Goal: Communication & Community: Answer question/provide support

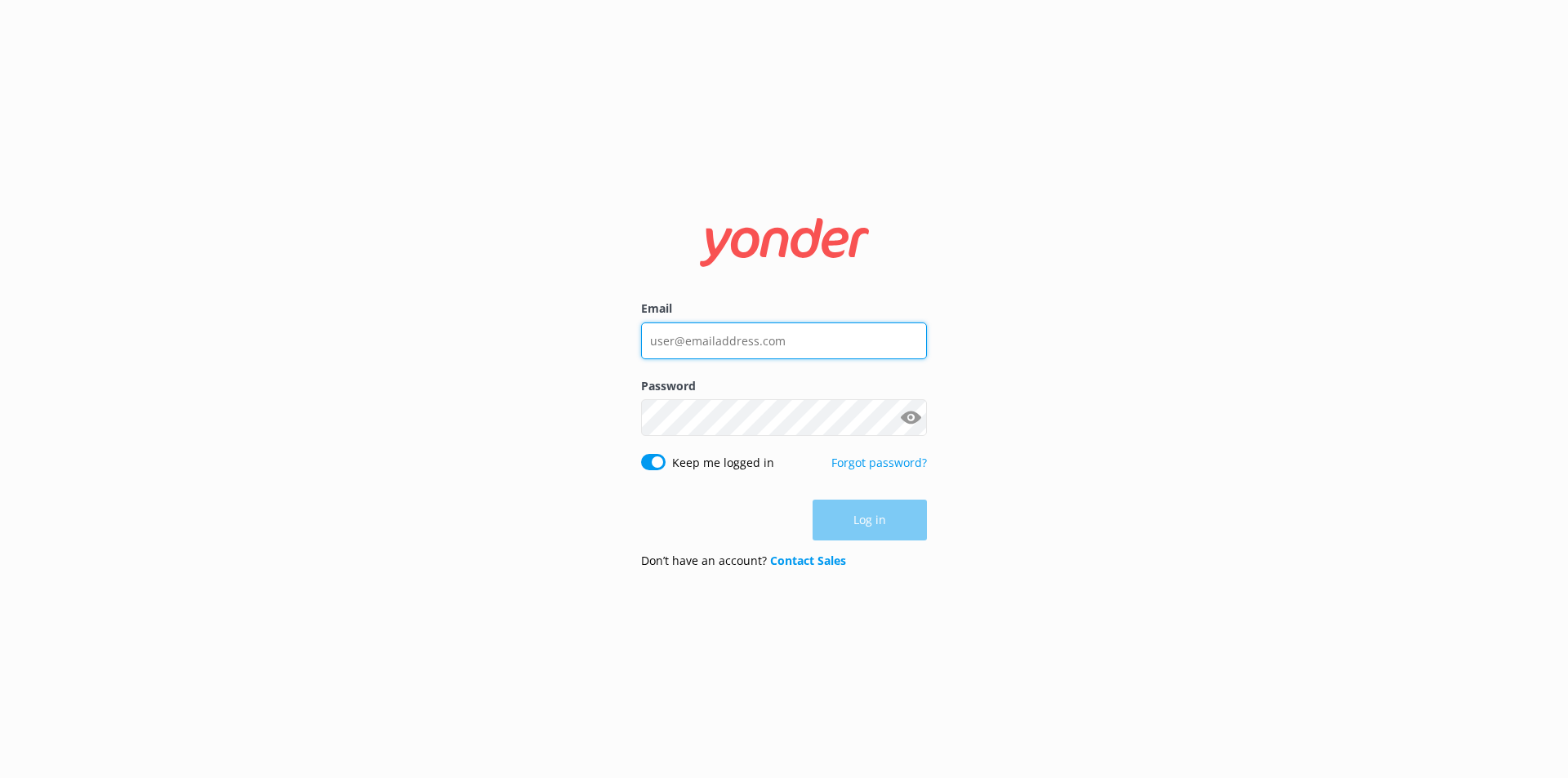
type input "[PERSON_NAME][EMAIL_ADDRESS][DOMAIN_NAME]"
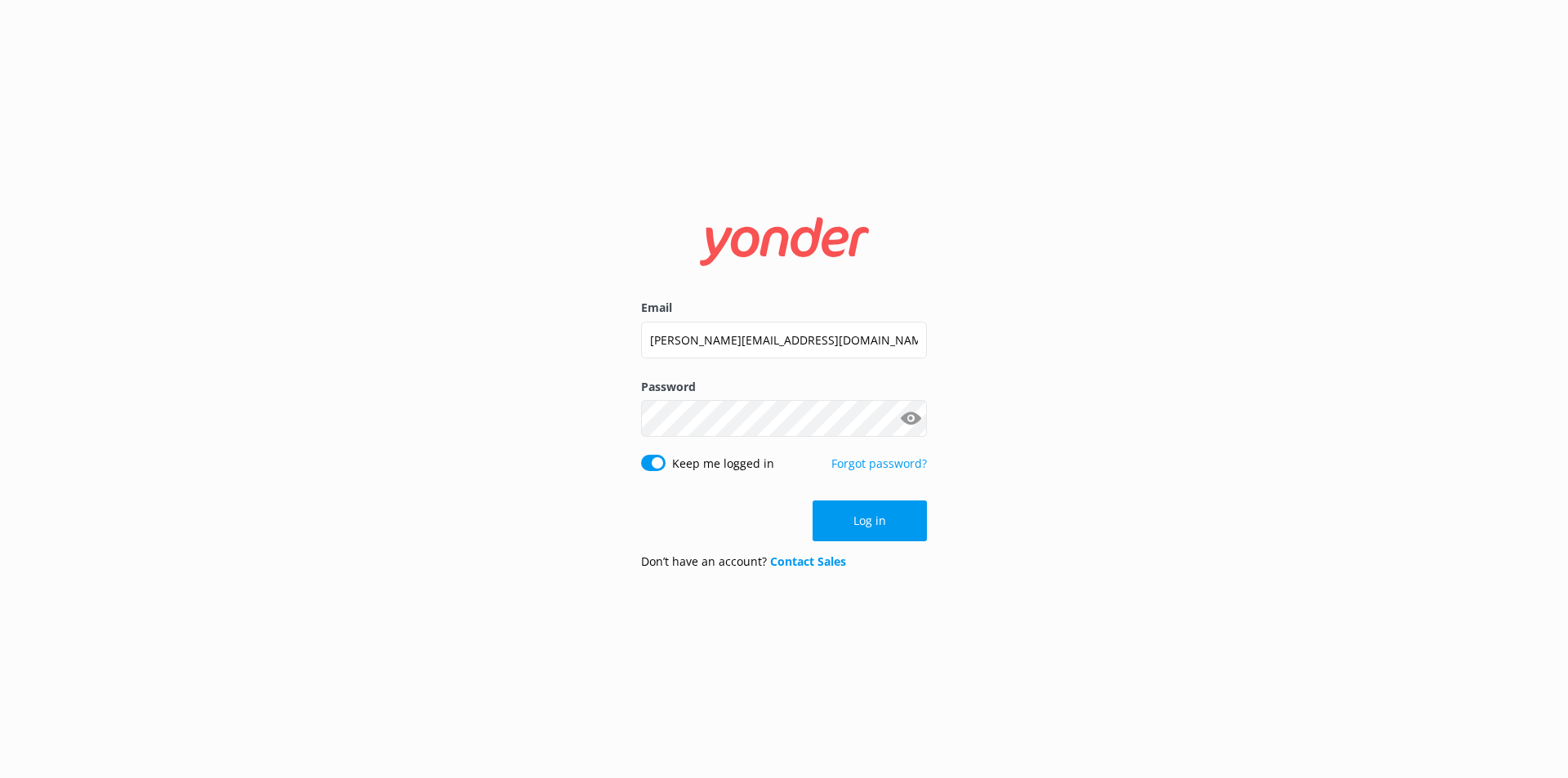
click at [863, 525] on div "Log in" at bounding box center [784, 521] width 286 height 41
click at [864, 525] on button "Log in" at bounding box center [869, 521] width 115 height 41
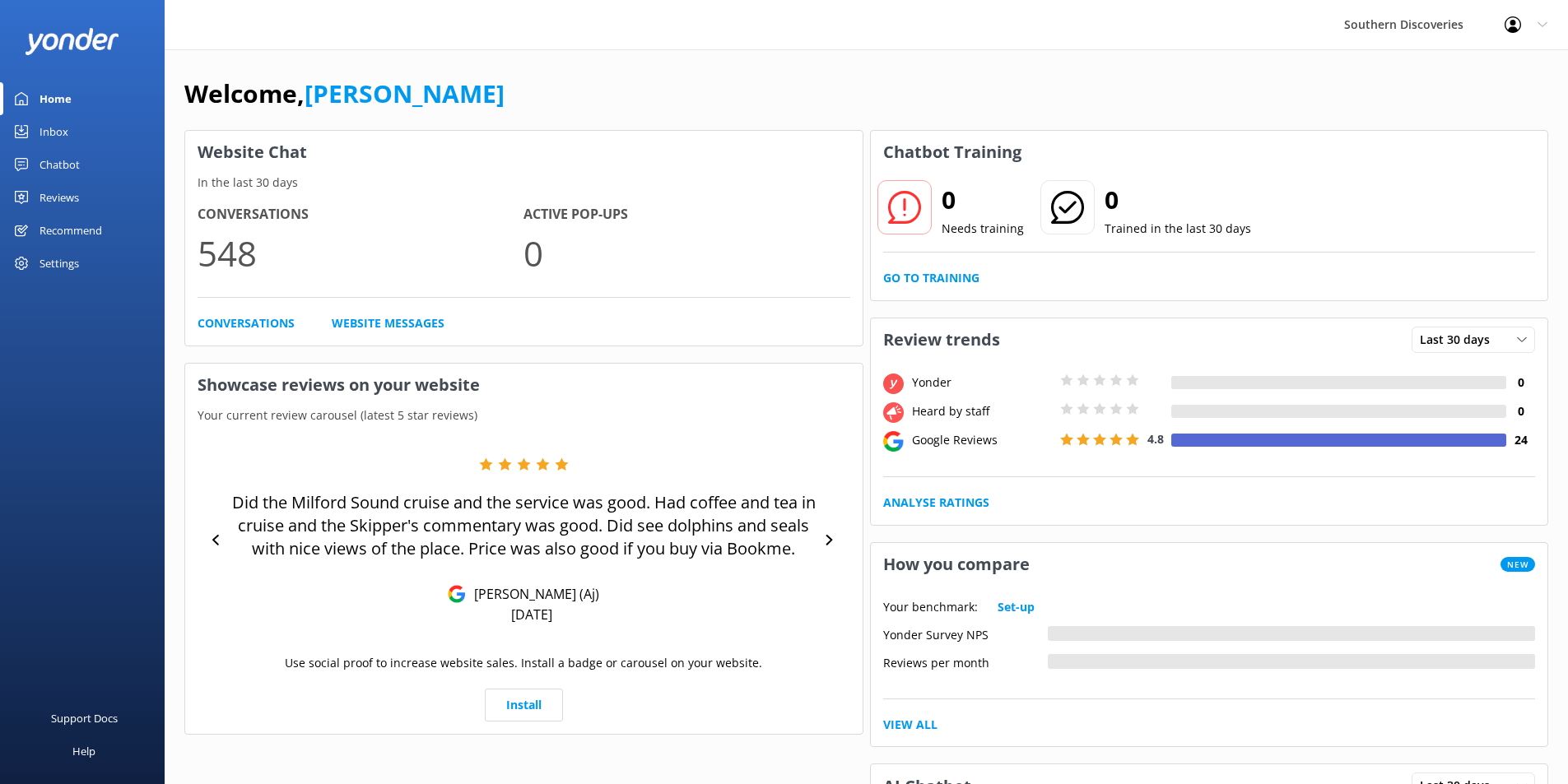
click at [73, 125] on link "Inbox" at bounding box center [82, 131] width 164 height 33
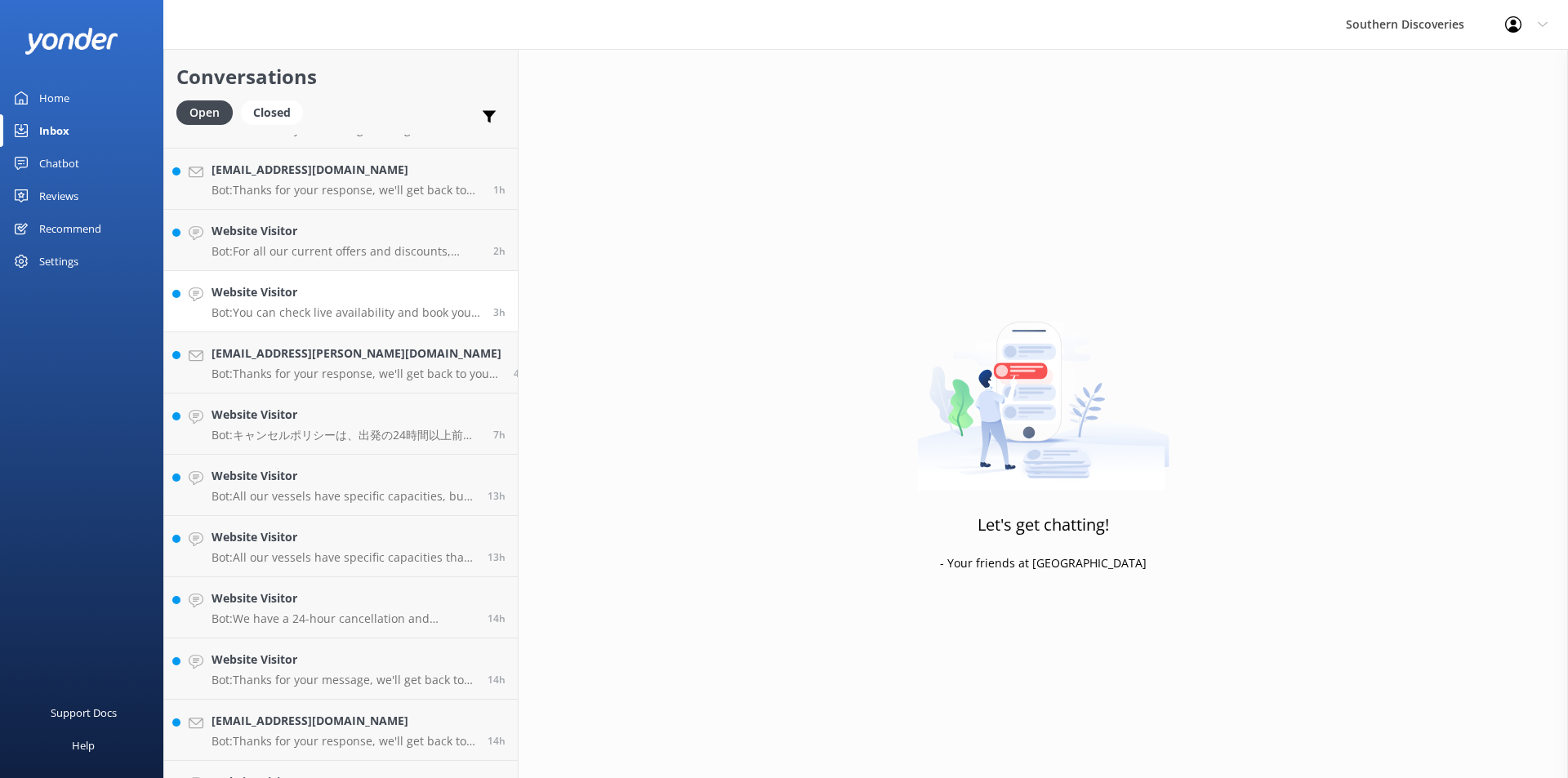
scroll to position [91, 0]
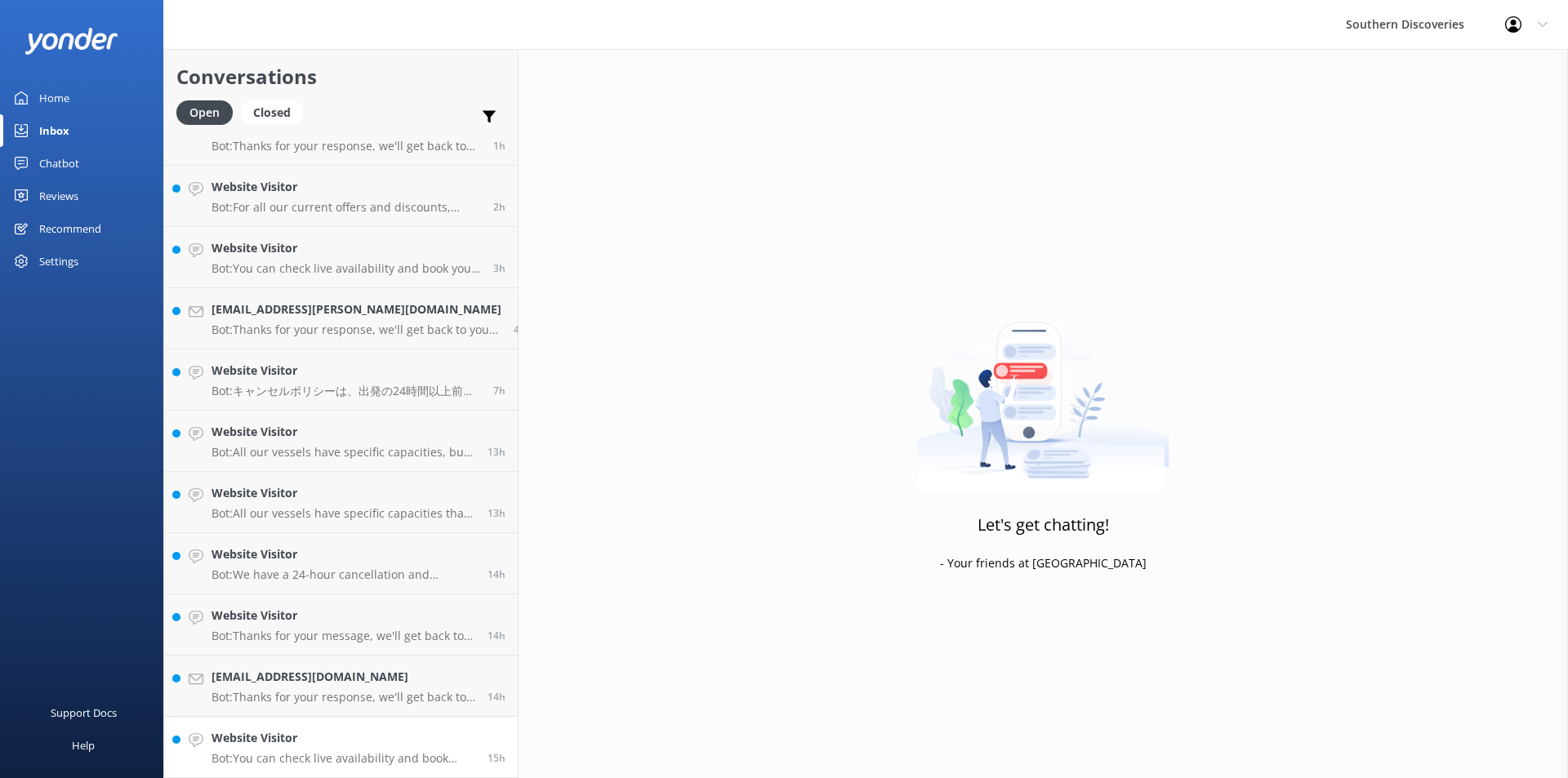
click at [379, 752] on p "Bot: You can check live availability and book your Milford Sound adventure on o…" at bounding box center [344, 759] width 264 height 15
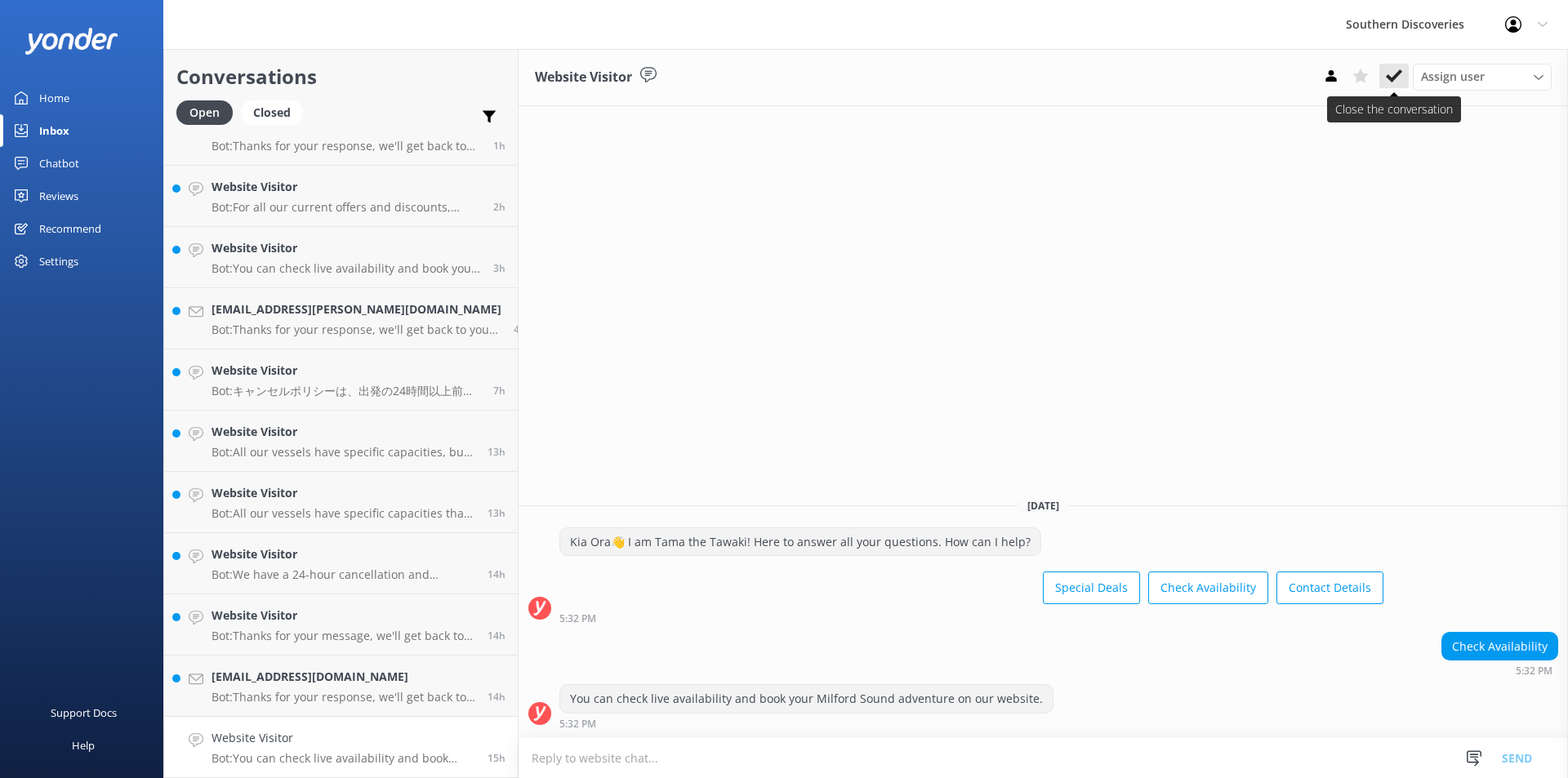
click at [1396, 79] on icon at bounding box center [1394, 76] width 17 height 17
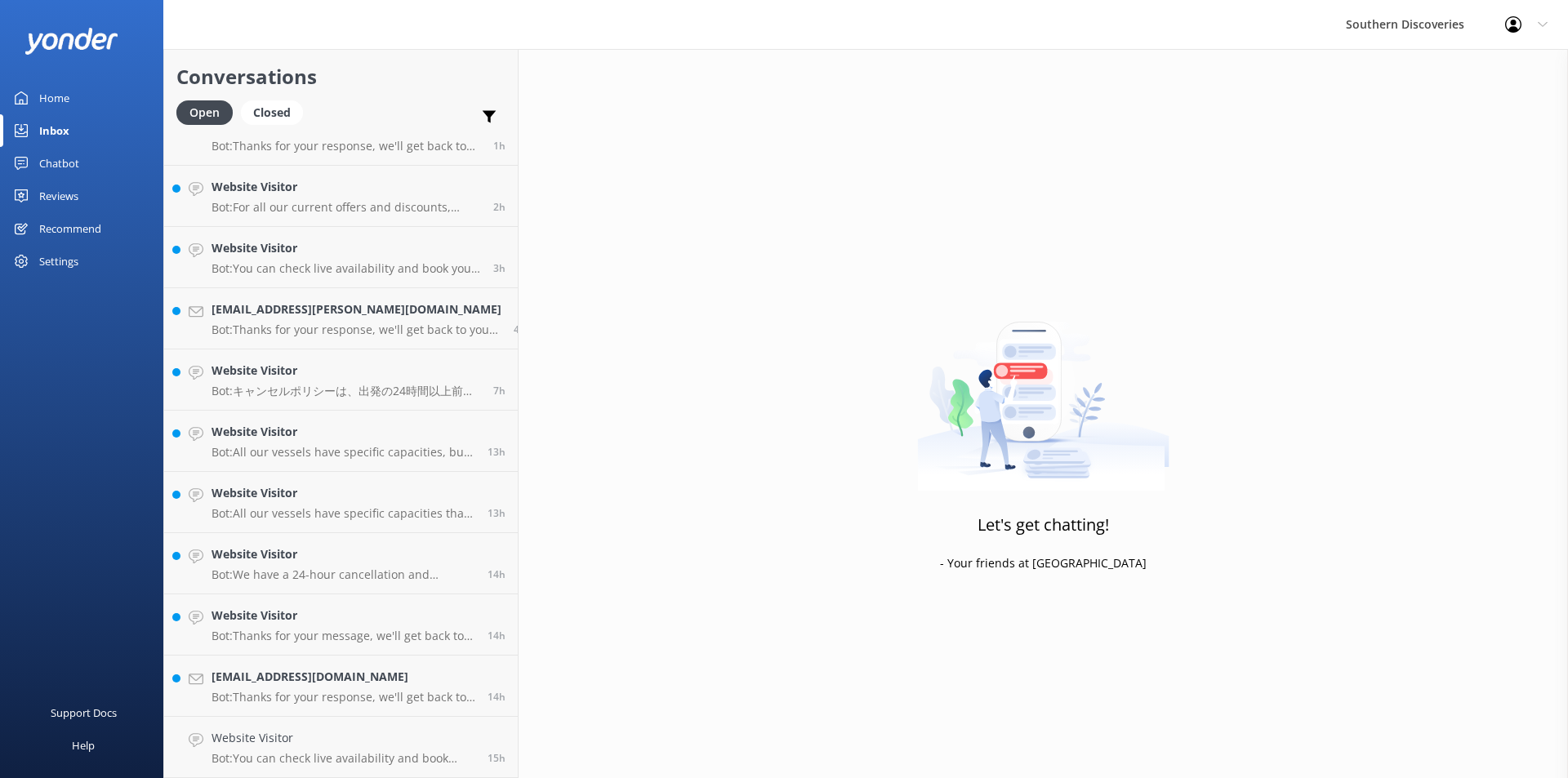
scroll to position [30, 0]
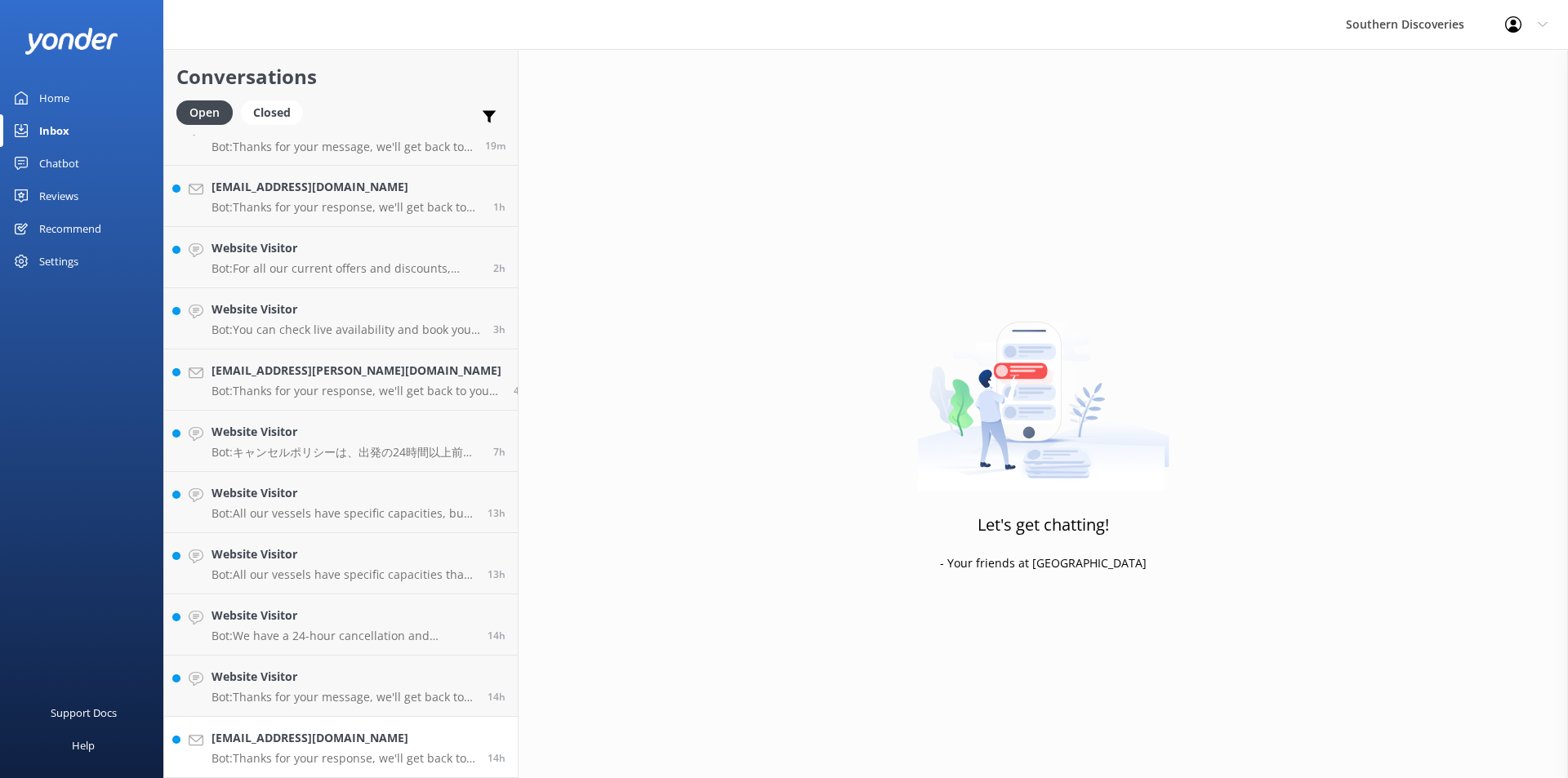
click at [322, 752] on p "Bot: Thanks for your response, we'll get back to you as soon as we can during o…" at bounding box center [344, 759] width 264 height 15
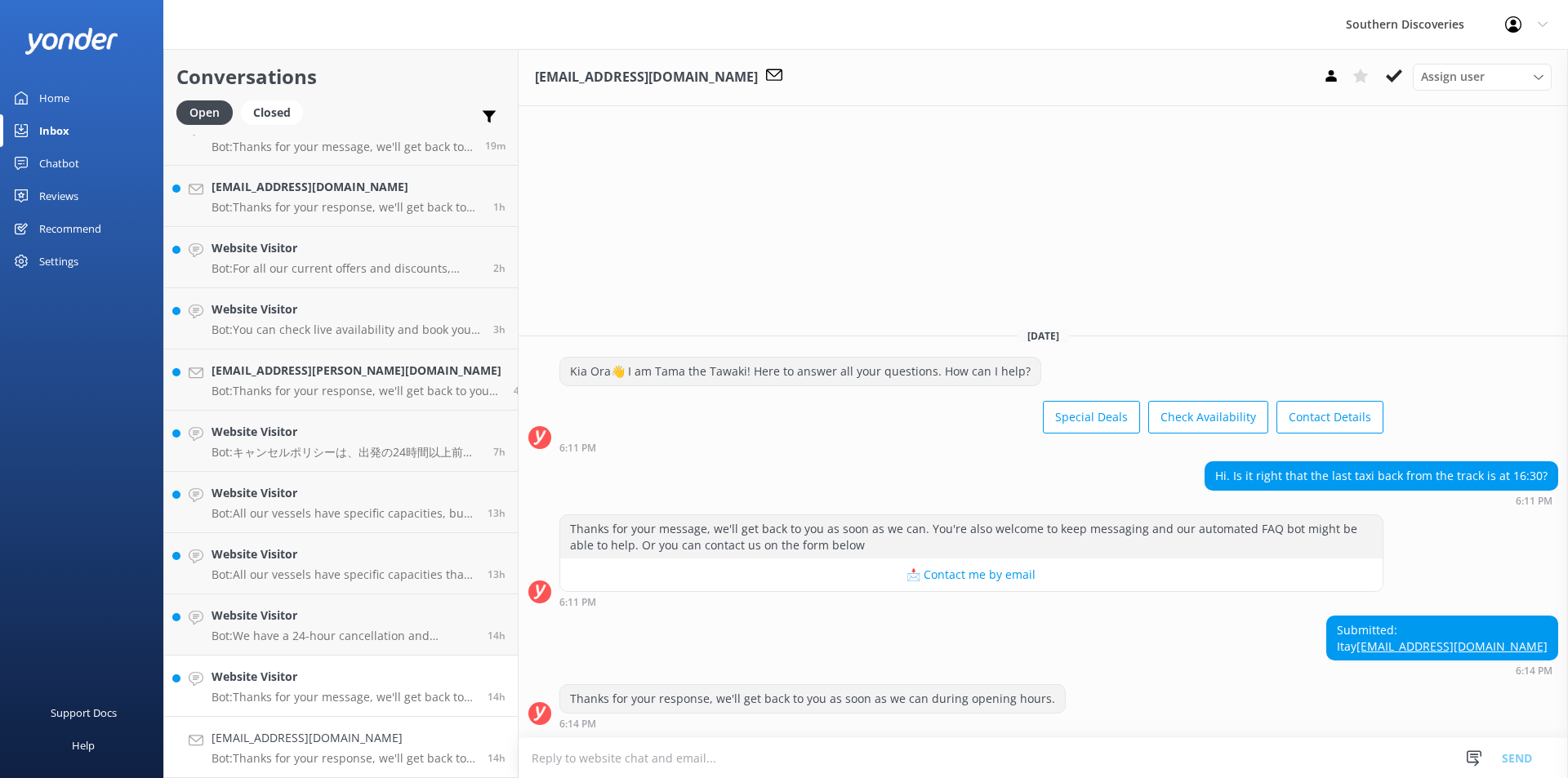
click at [303, 681] on h4 "Website Visitor" at bounding box center [344, 676] width 264 height 18
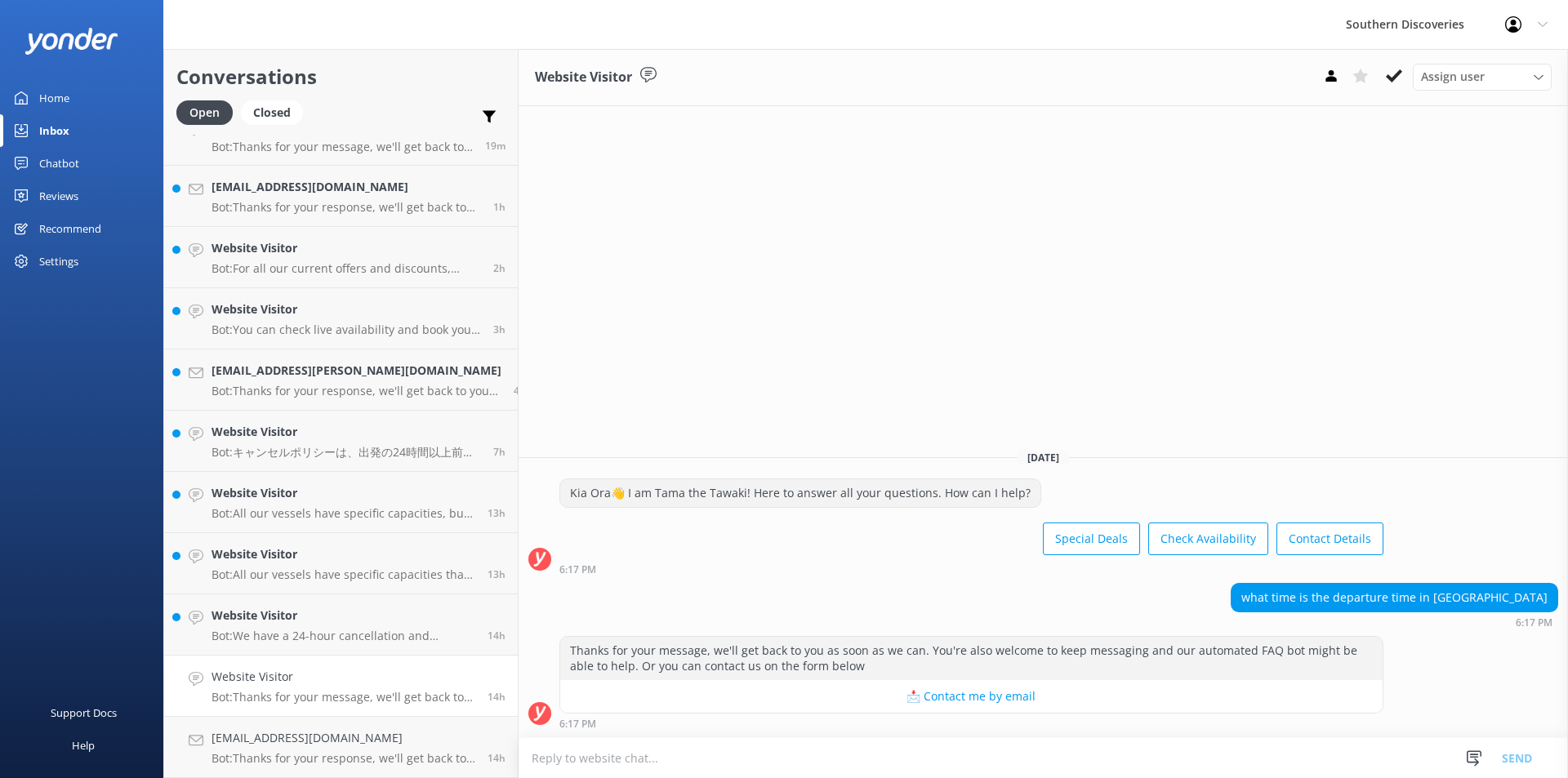
click at [323, 686] on h4 "Website Visitor" at bounding box center [344, 676] width 264 height 18
click at [349, 626] on div "Website Visitor Bot: We have a 24-hour cancellation and amendment policy. If yo…" at bounding box center [344, 624] width 264 height 36
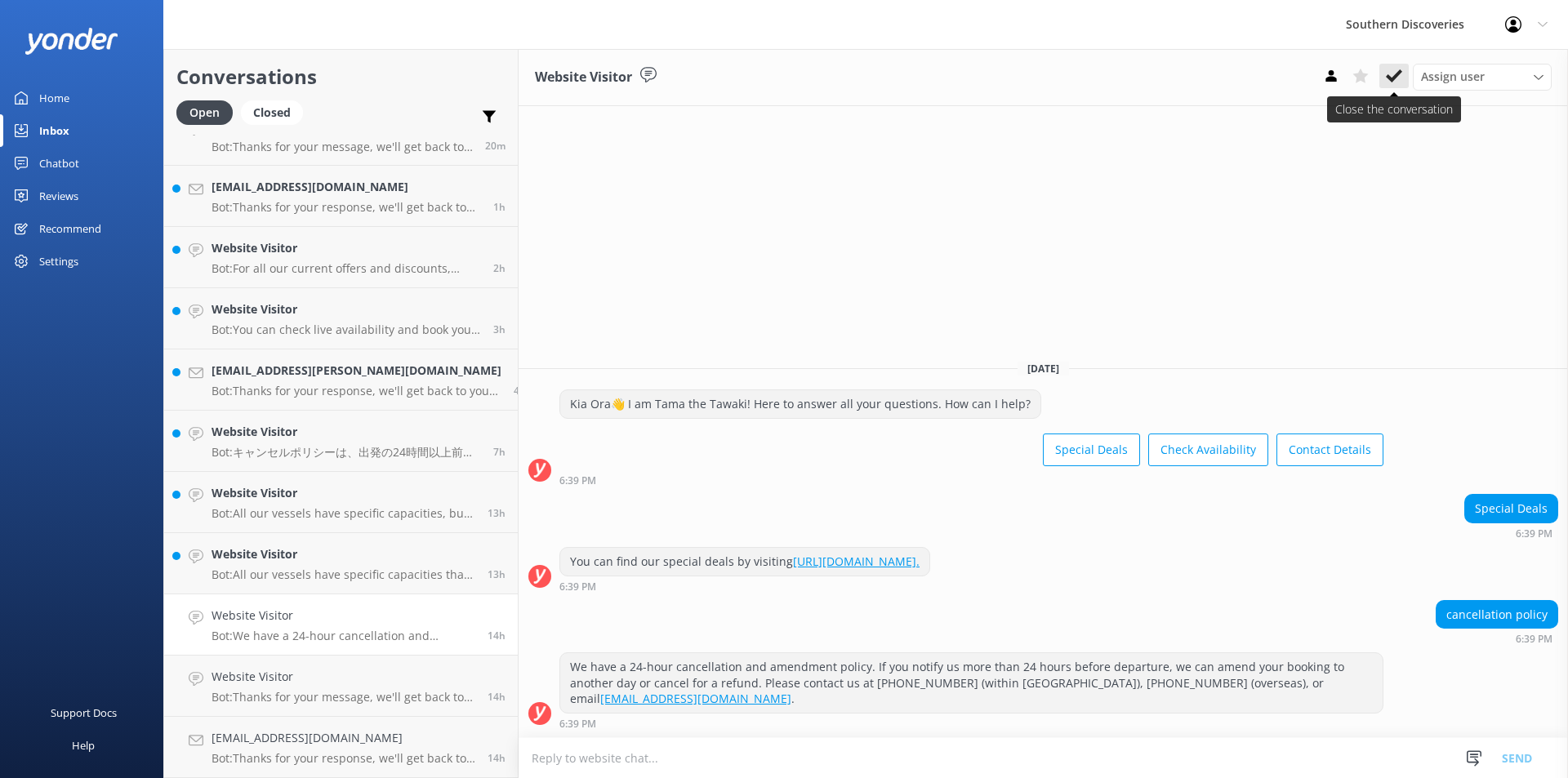
click at [1398, 68] on icon at bounding box center [1394, 76] width 17 height 17
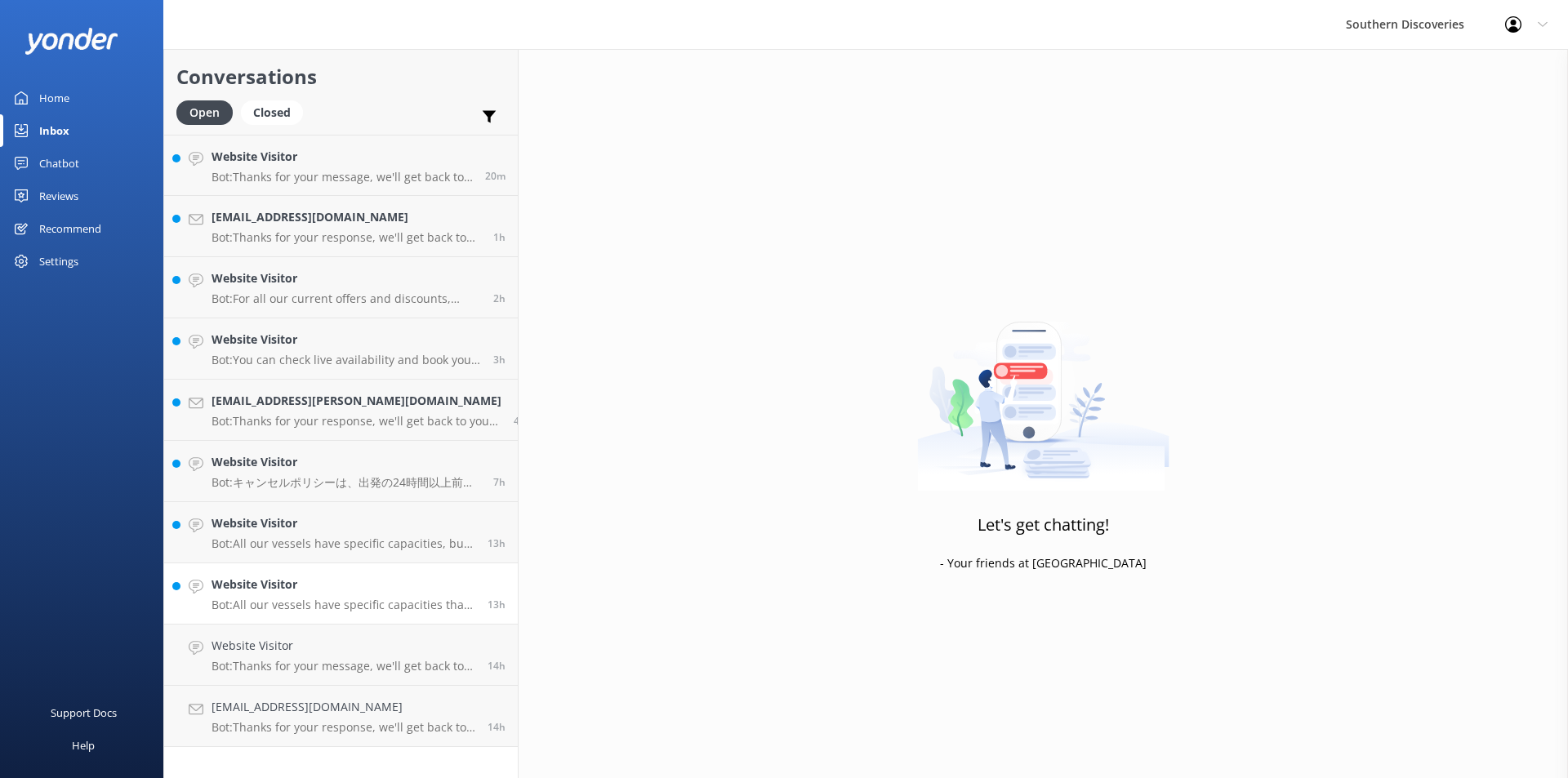
click at [330, 602] on p "Bot: All our vessels have specific capacities that we adhere to for safety and …" at bounding box center [344, 605] width 264 height 15
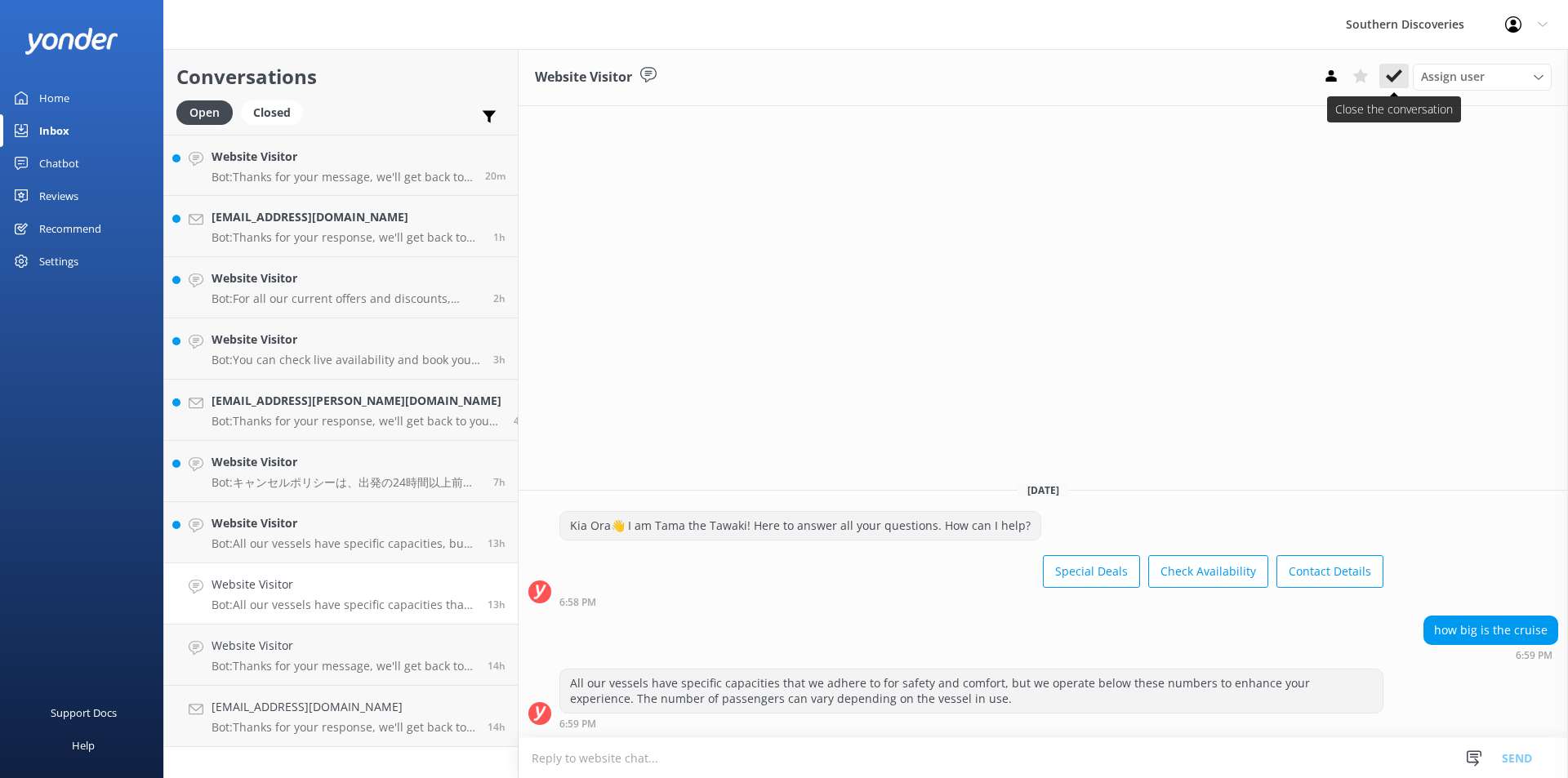
click at [1395, 66] on button at bounding box center [1393, 75] width 29 height 24
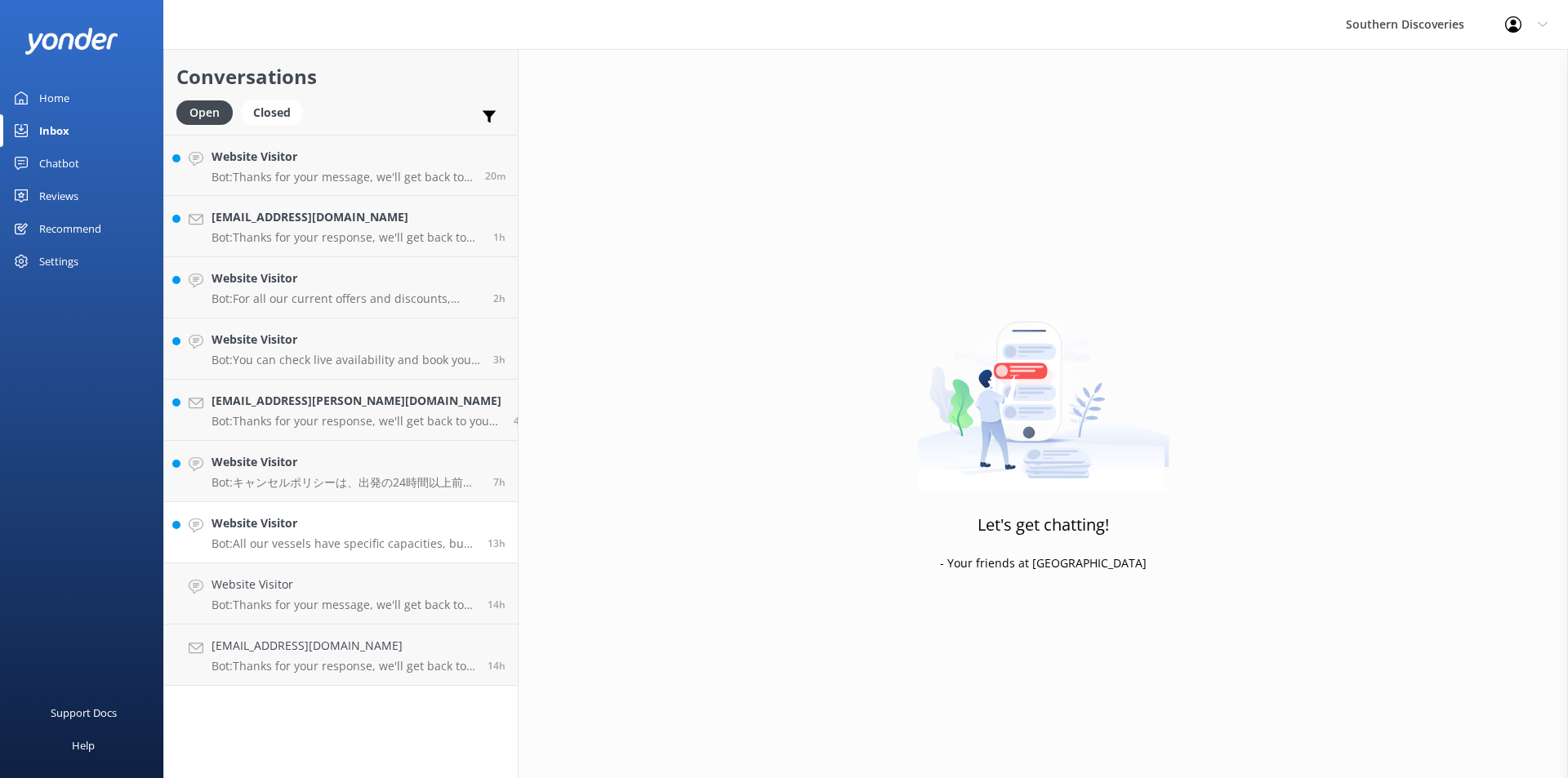
click at [384, 535] on div "Website Visitor Bot: All our vessels have specific capacities, but the number o…" at bounding box center [344, 531] width 264 height 36
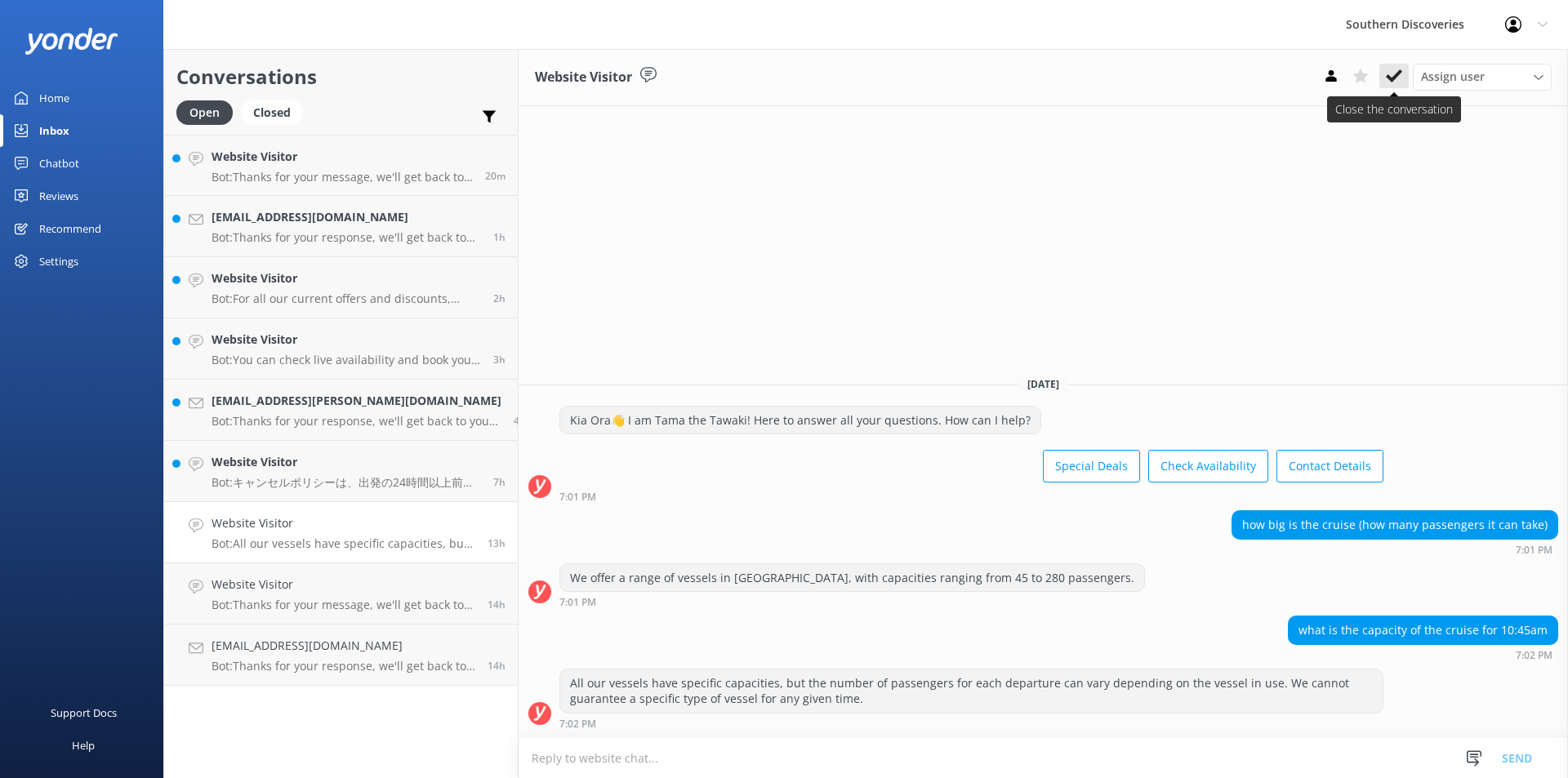
click at [1395, 79] on use at bounding box center [1394, 76] width 17 height 13
click at [298, 469] on h4 "Website Visitor" at bounding box center [346, 461] width 269 height 18
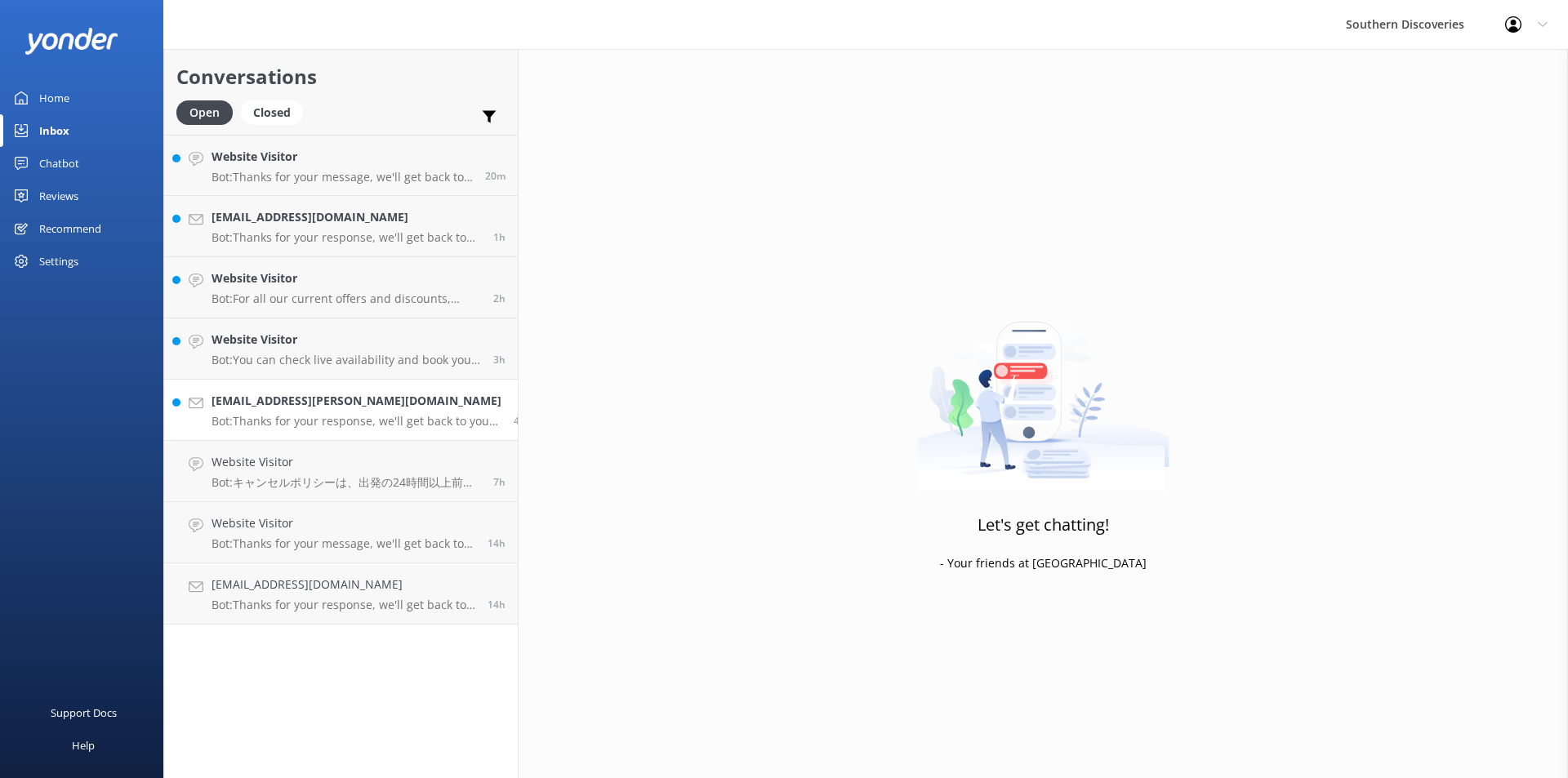
click at [310, 414] on p "Bot: Thanks for your response, we'll get back to you as soon as we can during o…" at bounding box center [356, 421] width 290 height 15
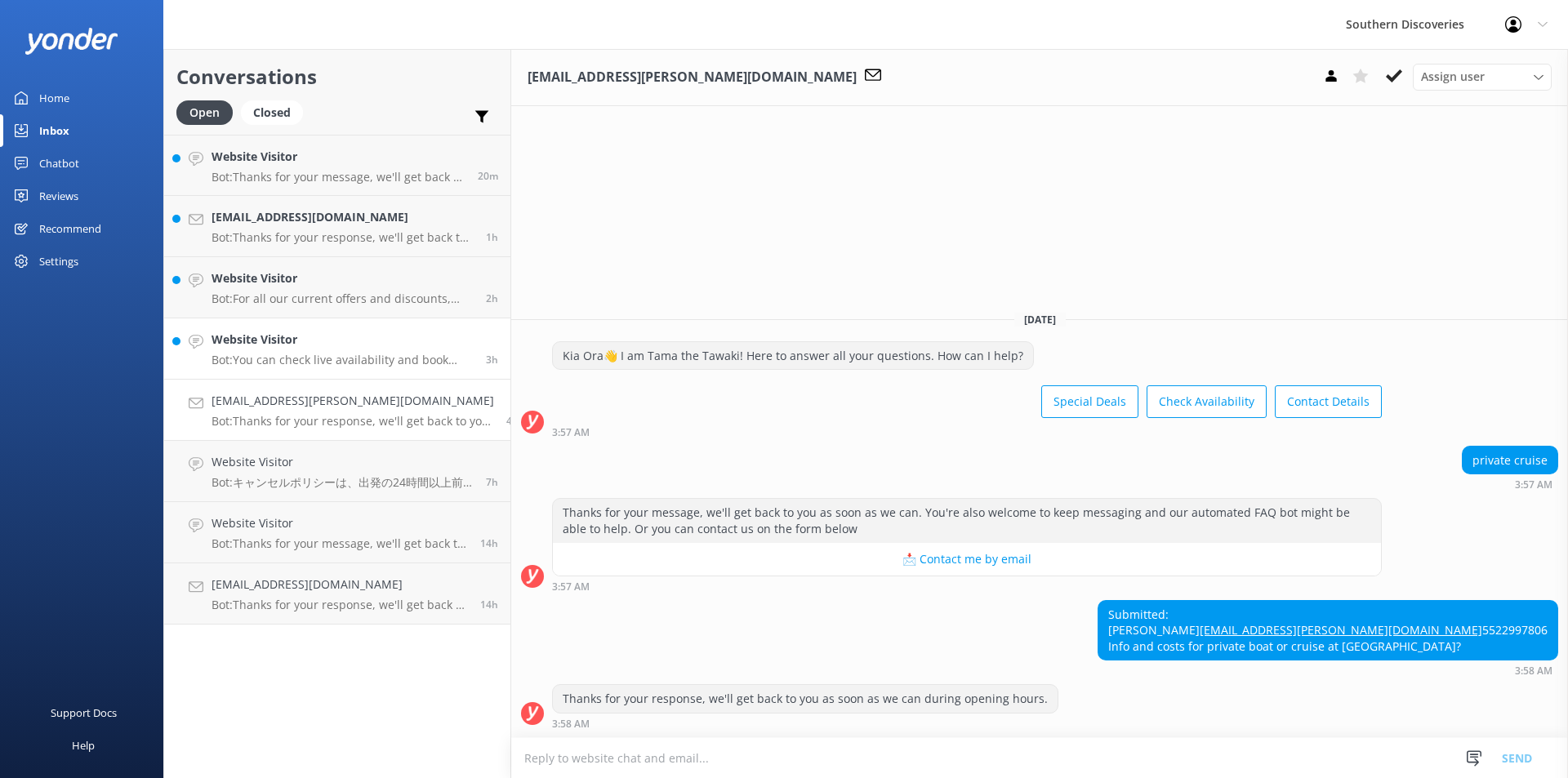
click at [373, 356] on p "Bot: You can check live availability and book your Milford Sound adventure on o…" at bounding box center [343, 360] width 262 height 15
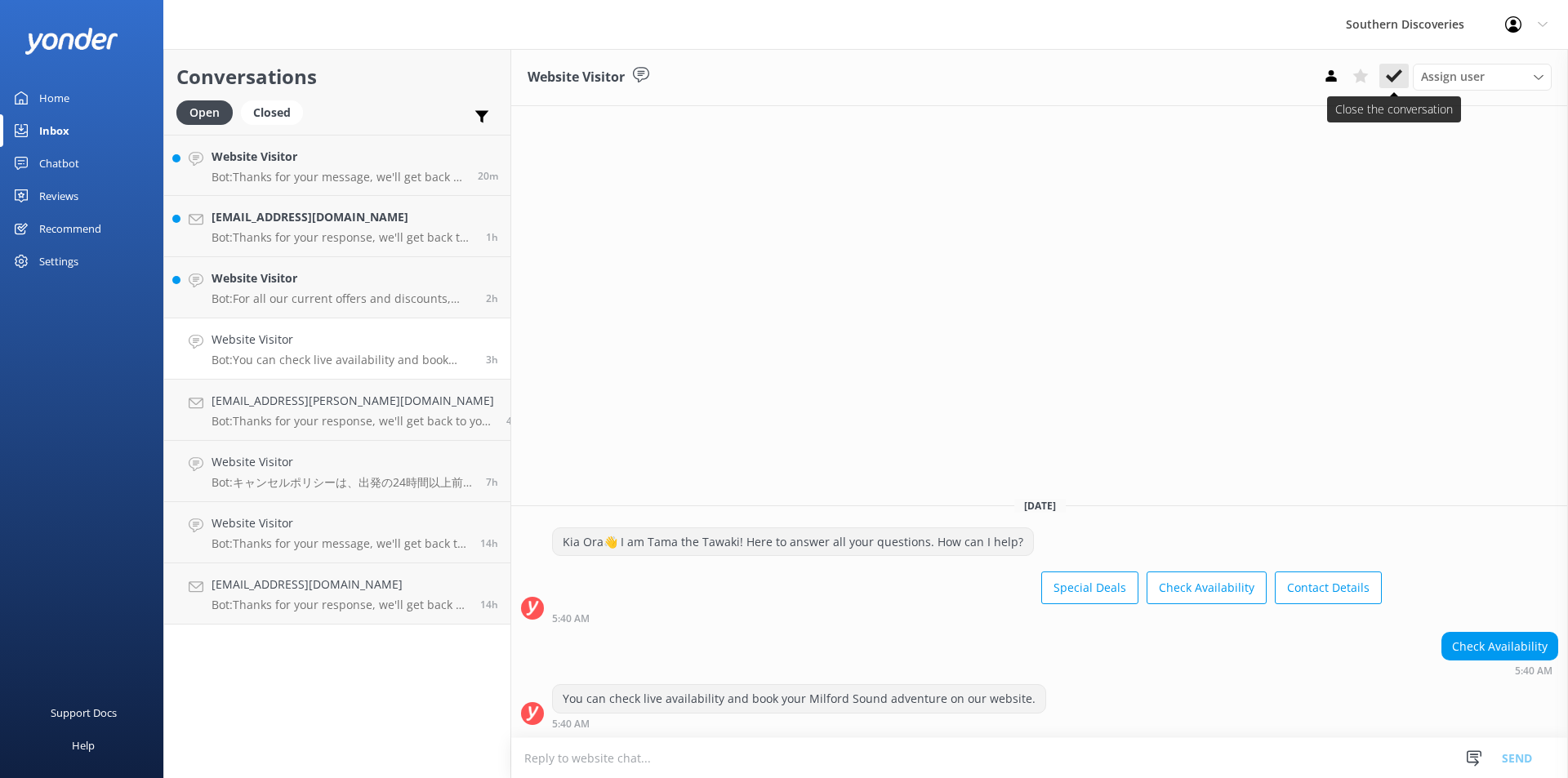
click at [1387, 73] on icon at bounding box center [1394, 76] width 17 height 17
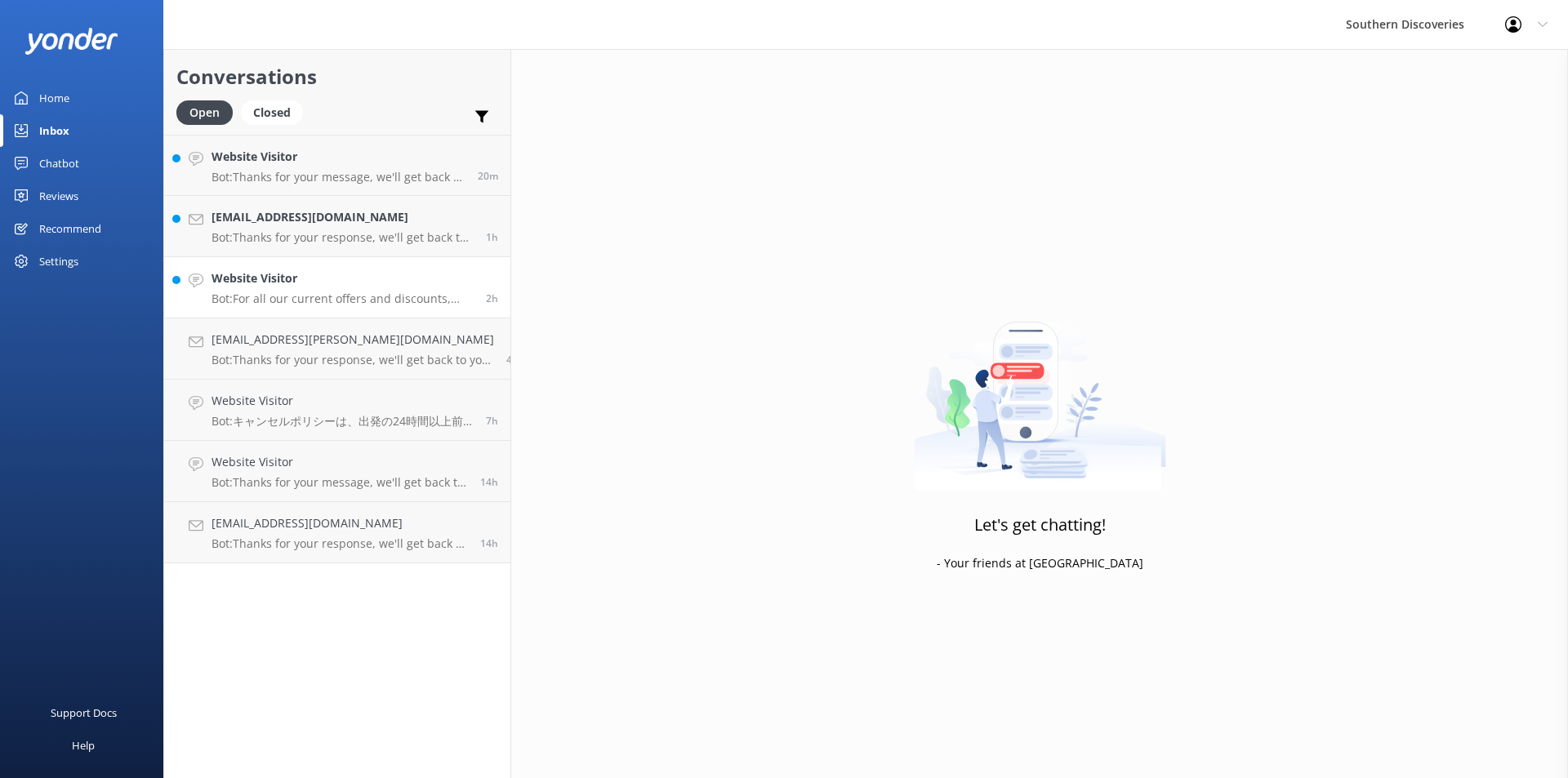
click at [337, 286] on h4 "Website Visitor" at bounding box center [343, 277] width 262 height 18
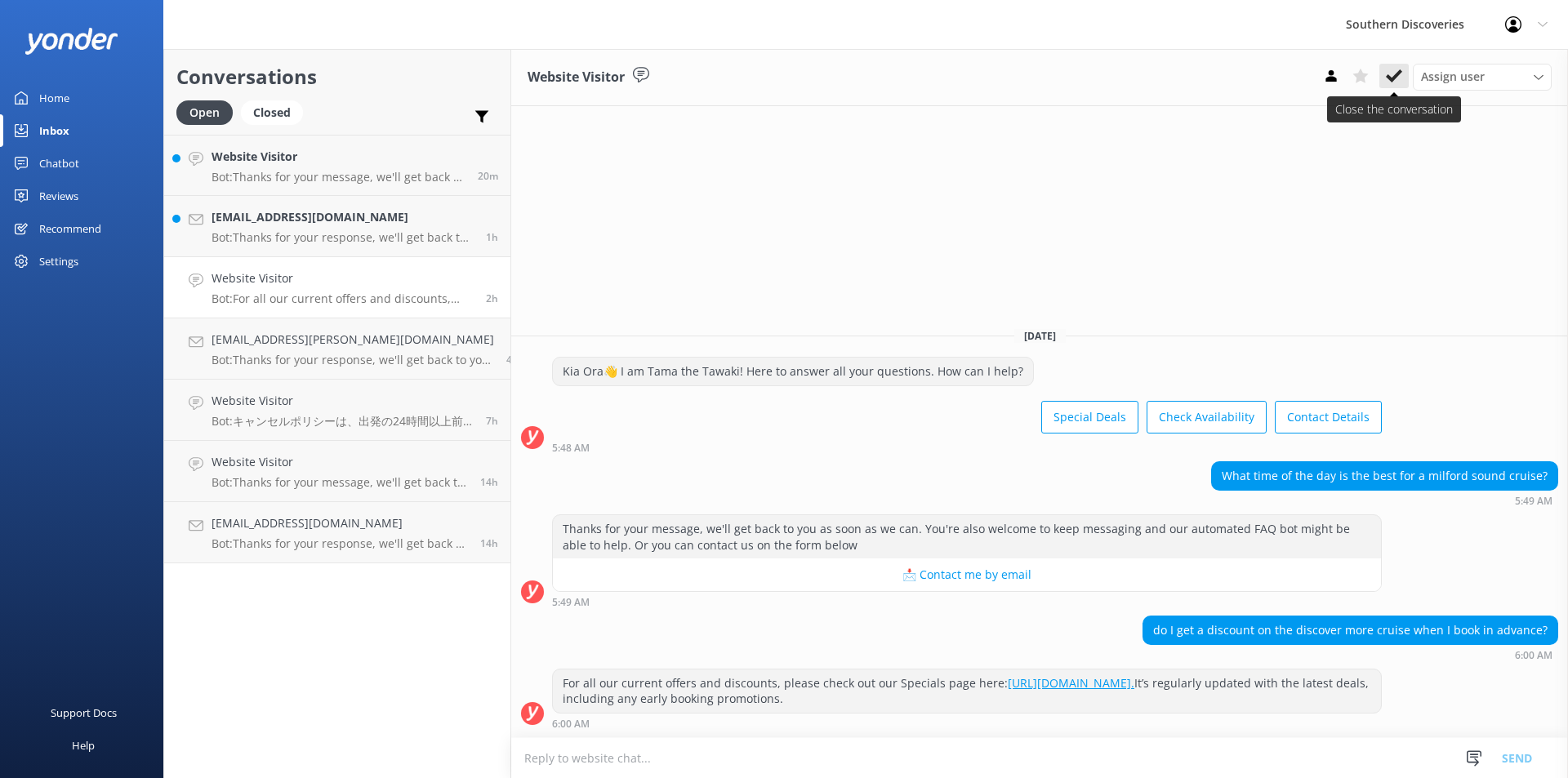
click at [1397, 80] on icon at bounding box center [1394, 76] width 17 height 17
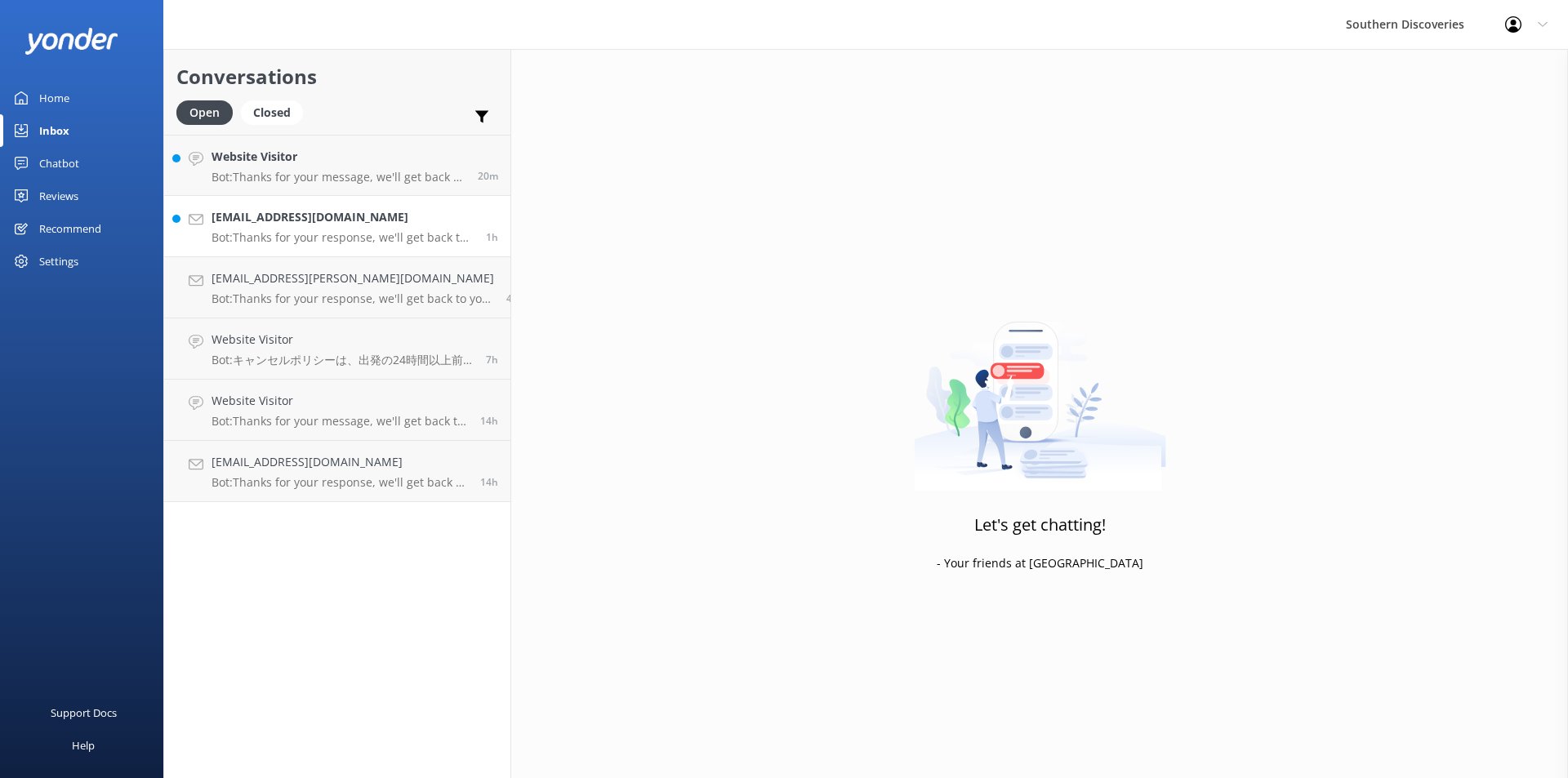
click at [305, 231] on p "Bot: Thanks for your response, we'll get back to you as soon as we can during o…" at bounding box center [343, 237] width 262 height 15
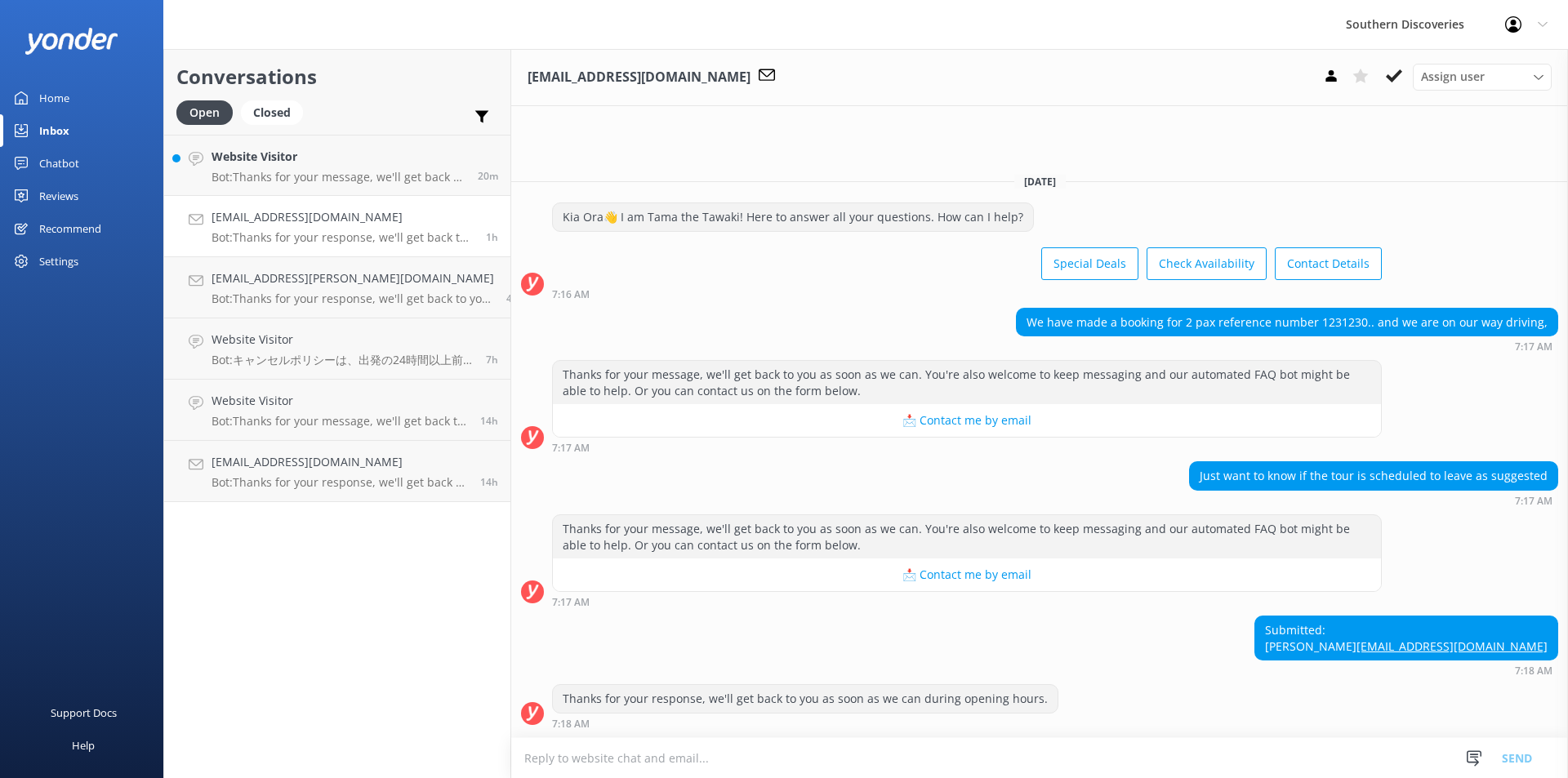
click at [1347, 308] on div "We have made a booking for 2 pax reference number 1231230.. and we are on our w…" at bounding box center [1286, 322] width 541 height 28
copy div "1231230"
click at [1101, 702] on div "Thanks for your response, we'll get back to you as soon as we can during openin…" at bounding box center [1040, 707] width 1056 height 45
click at [1061, 760] on textarea at bounding box center [1040, 758] width 1056 height 40
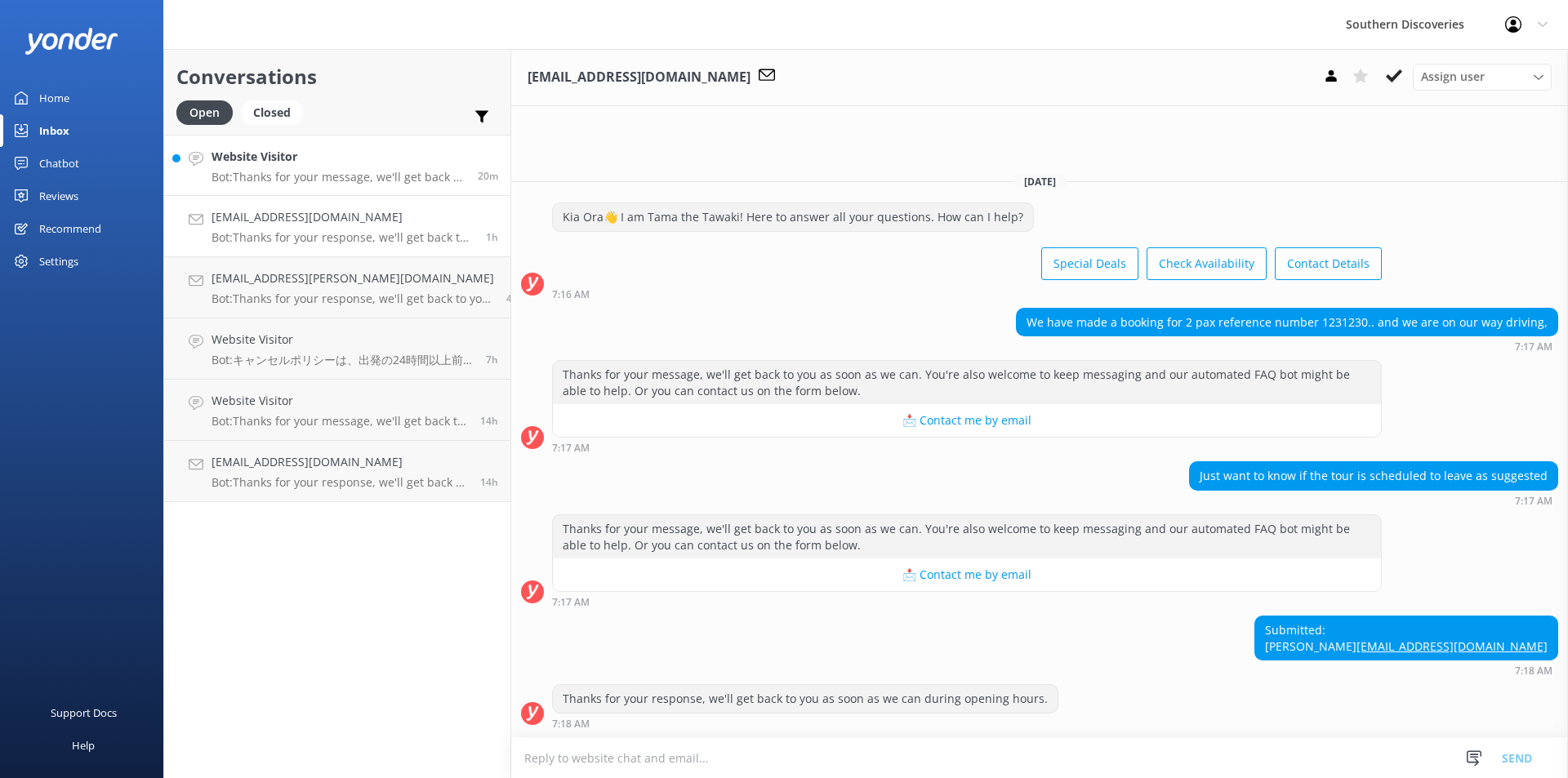
click at [304, 169] on div "Website Visitor Bot: Thanks for your message, we'll get back to you as soon as …" at bounding box center [339, 165] width 254 height 35
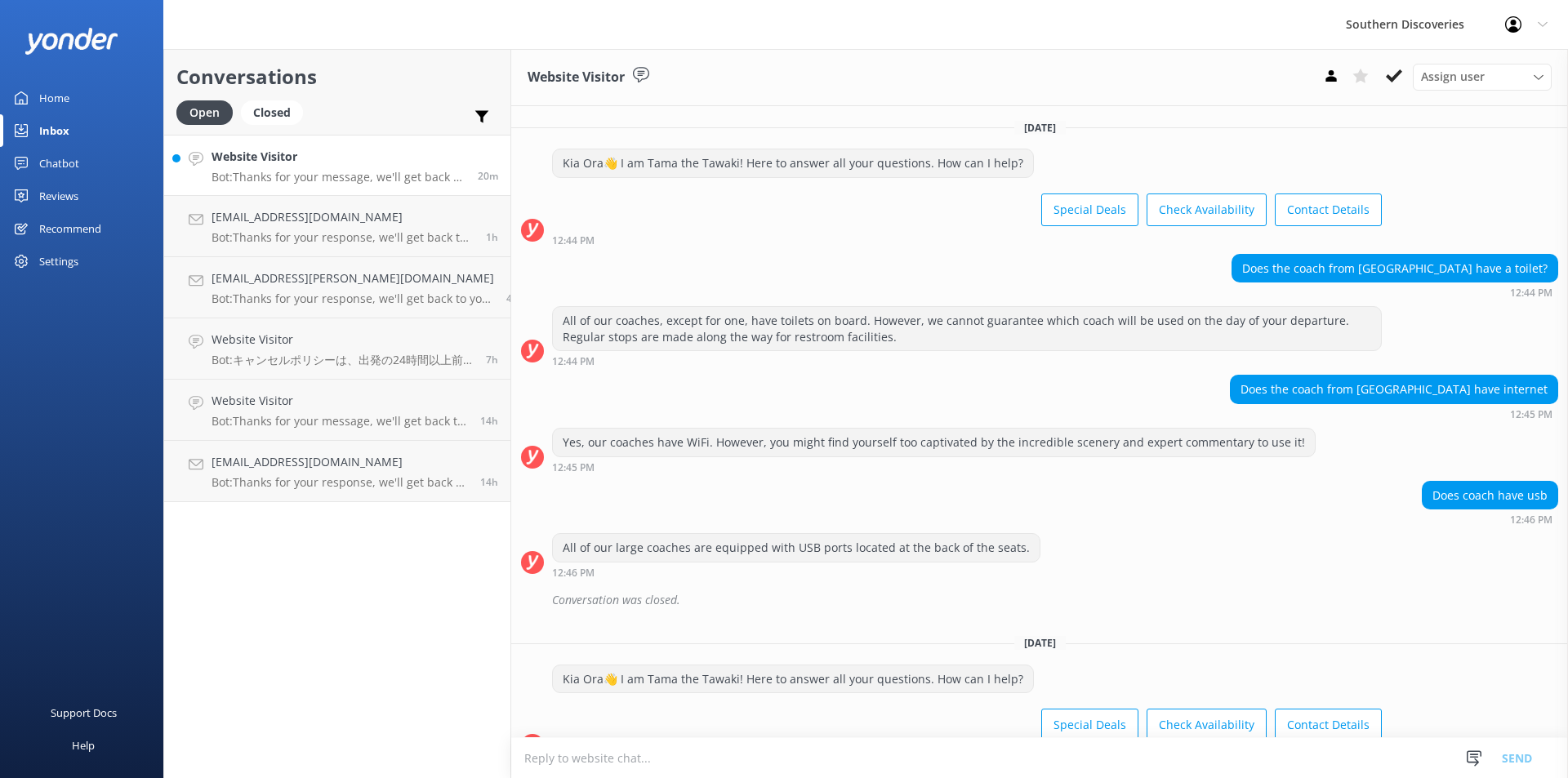
scroll to position [186, 0]
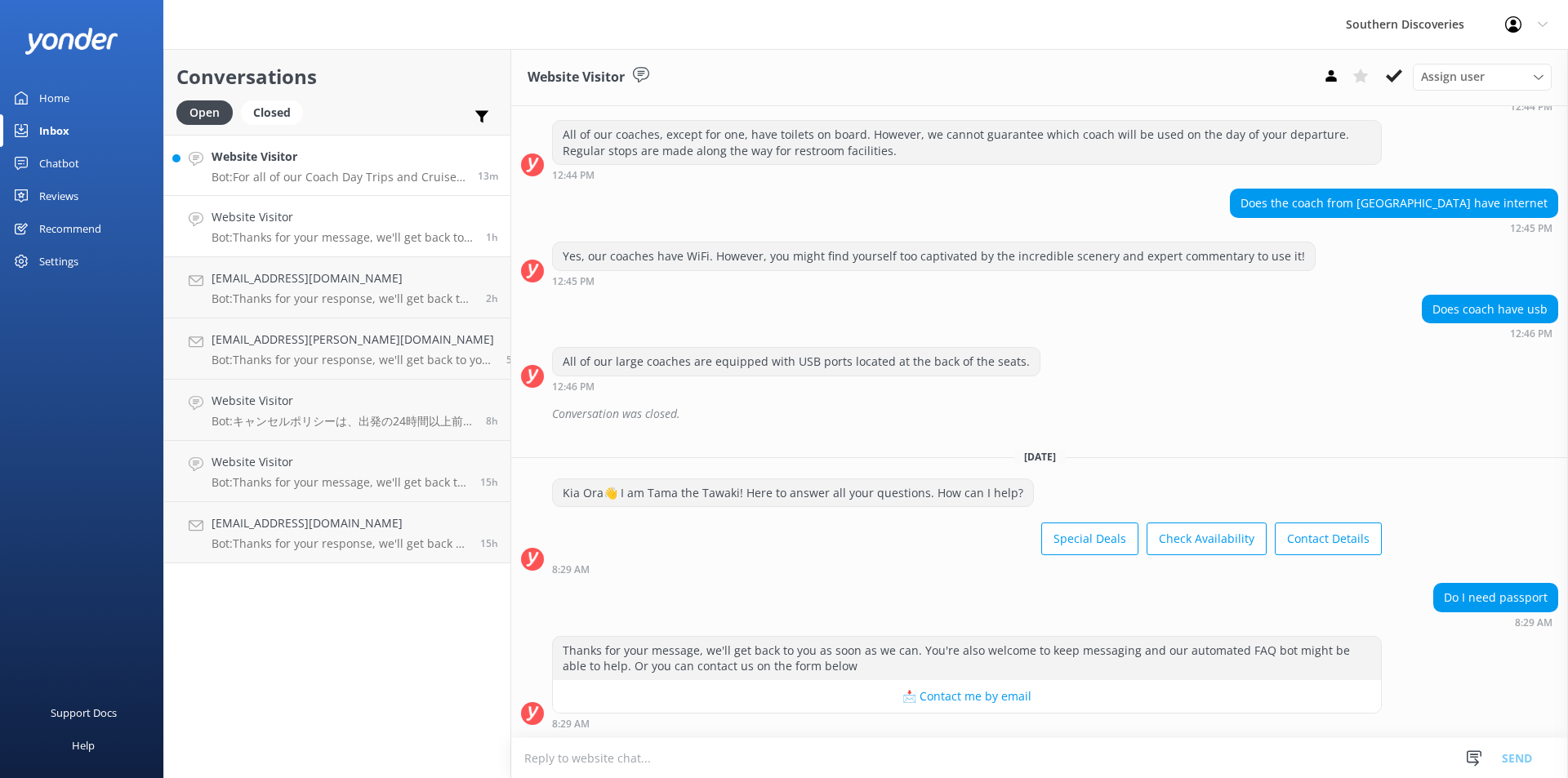
click at [350, 174] on p "Bot: For all of our Coach Day Trips and Cruise only products, check-in is requi…" at bounding box center [339, 177] width 254 height 15
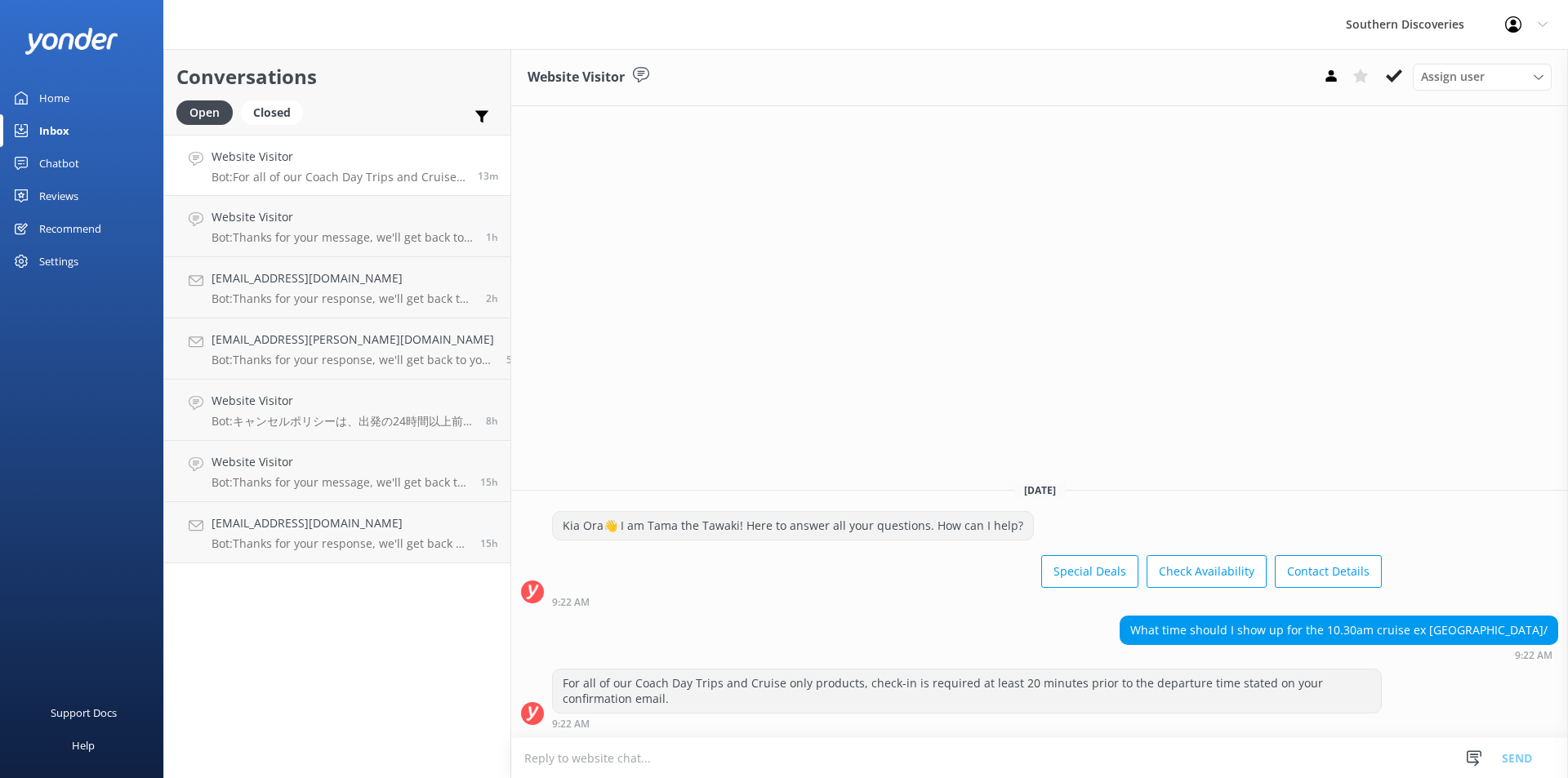
click at [941, 755] on textarea at bounding box center [1040, 758] width 1056 height 40
click at [1390, 79] on use at bounding box center [1394, 76] width 17 height 13
